Goal: Check status: Check status

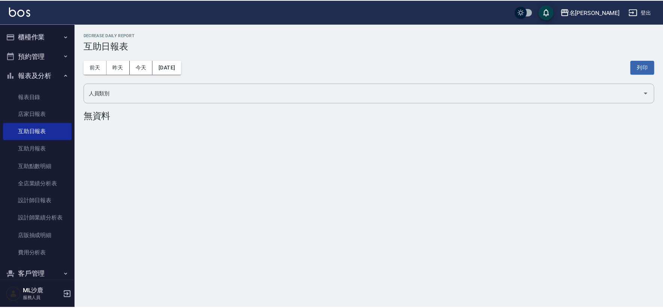
scroll to position [51, 0]
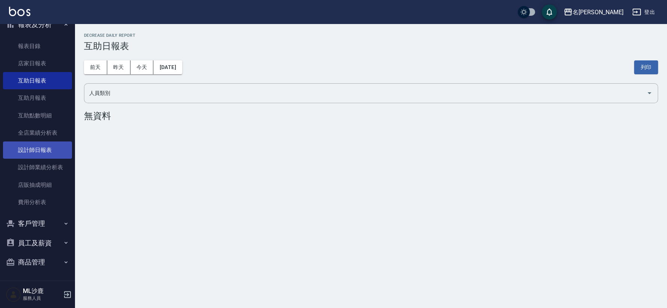
click at [31, 153] on link "設計師日報表" at bounding box center [37, 149] width 69 height 17
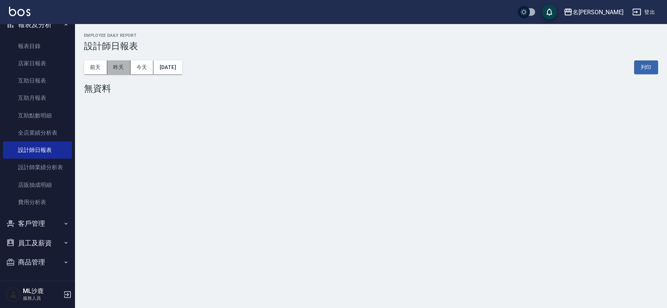
click at [112, 72] on button "昨天" at bounding box center [118, 67] width 23 height 14
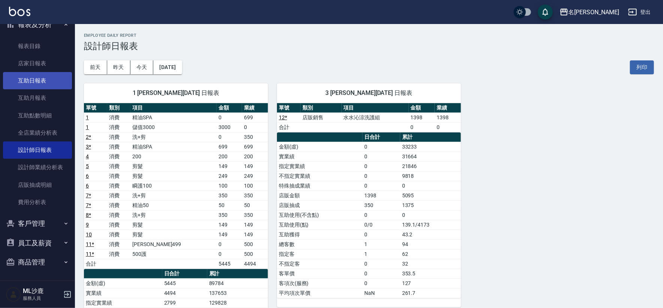
click at [33, 74] on link "互助日報表" at bounding box center [37, 80] width 69 height 17
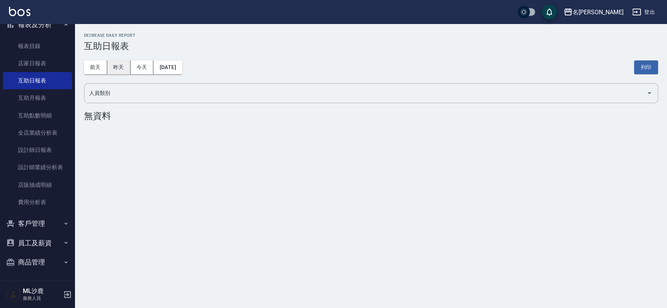
click at [117, 69] on button "昨天" at bounding box center [118, 67] width 23 height 14
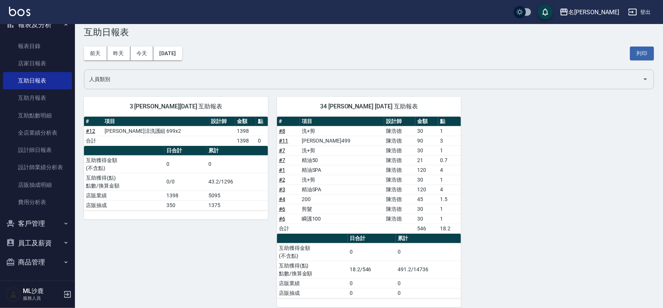
scroll to position [21, 0]
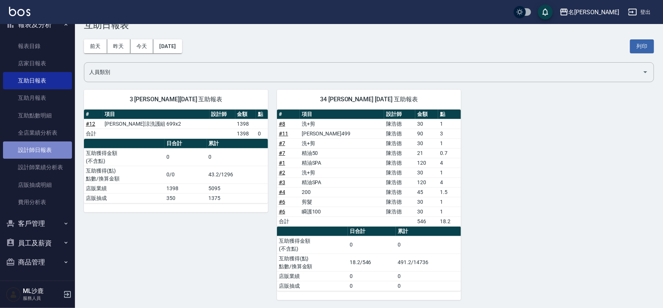
click at [49, 148] on link "設計師日報表" at bounding box center [37, 149] width 69 height 17
